Goal: Obtain resource: Obtain resource

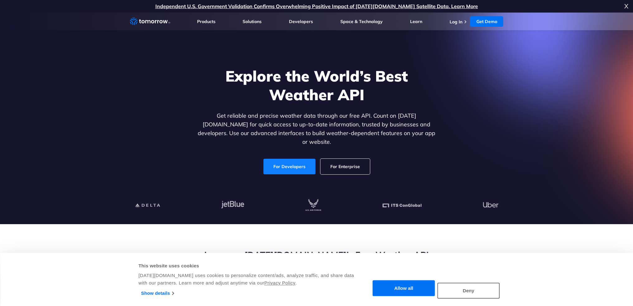
click at [302, 159] on link "For Developers" at bounding box center [289, 167] width 52 height 16
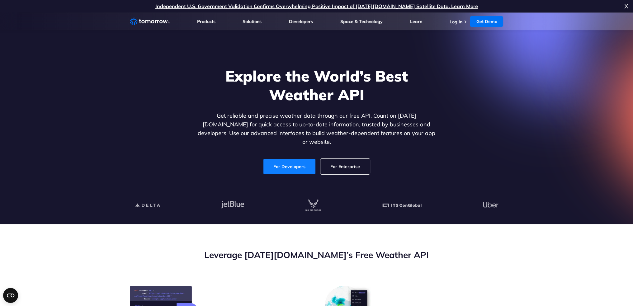
scroll to position [43, 0]
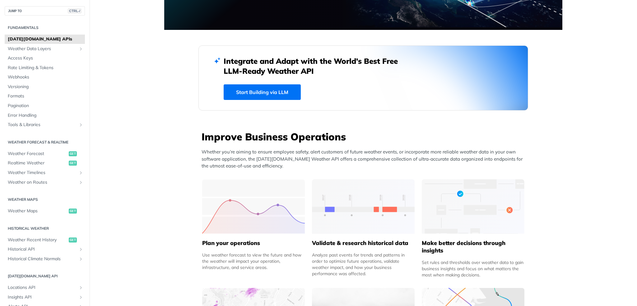
scroll to position [124, 0]
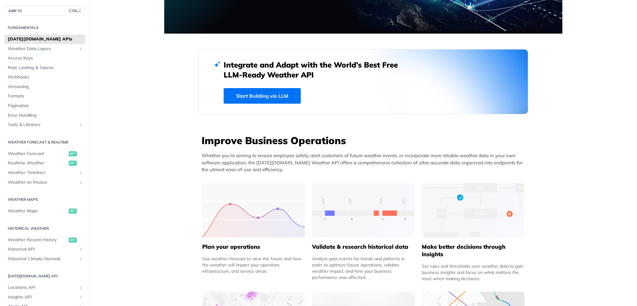
click at [266, 97] on link "Start Building via LLM" at bounding box center [262, 96] width 77 height 16
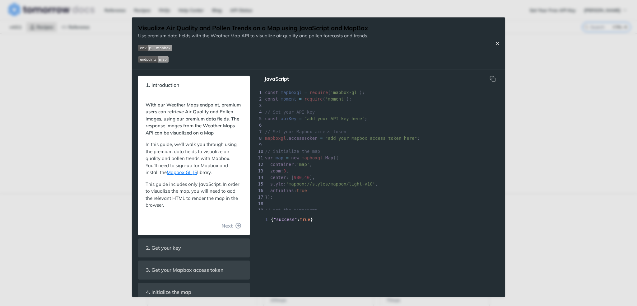
click at [500, 40] on button "Close Recipe" at bounding box center [497, 43] width 9 height 6
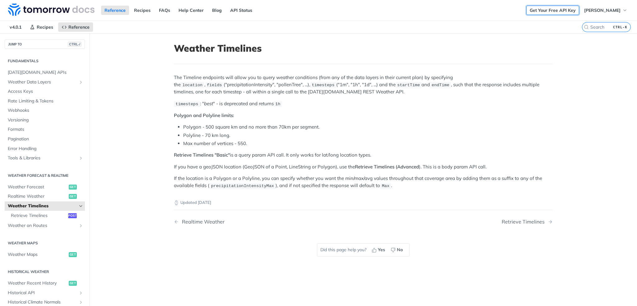
click at [553, 10] on link "Get Your Free API Key" at bounding box center [552, 10] width 53 height 9
